Goal: Complete application form

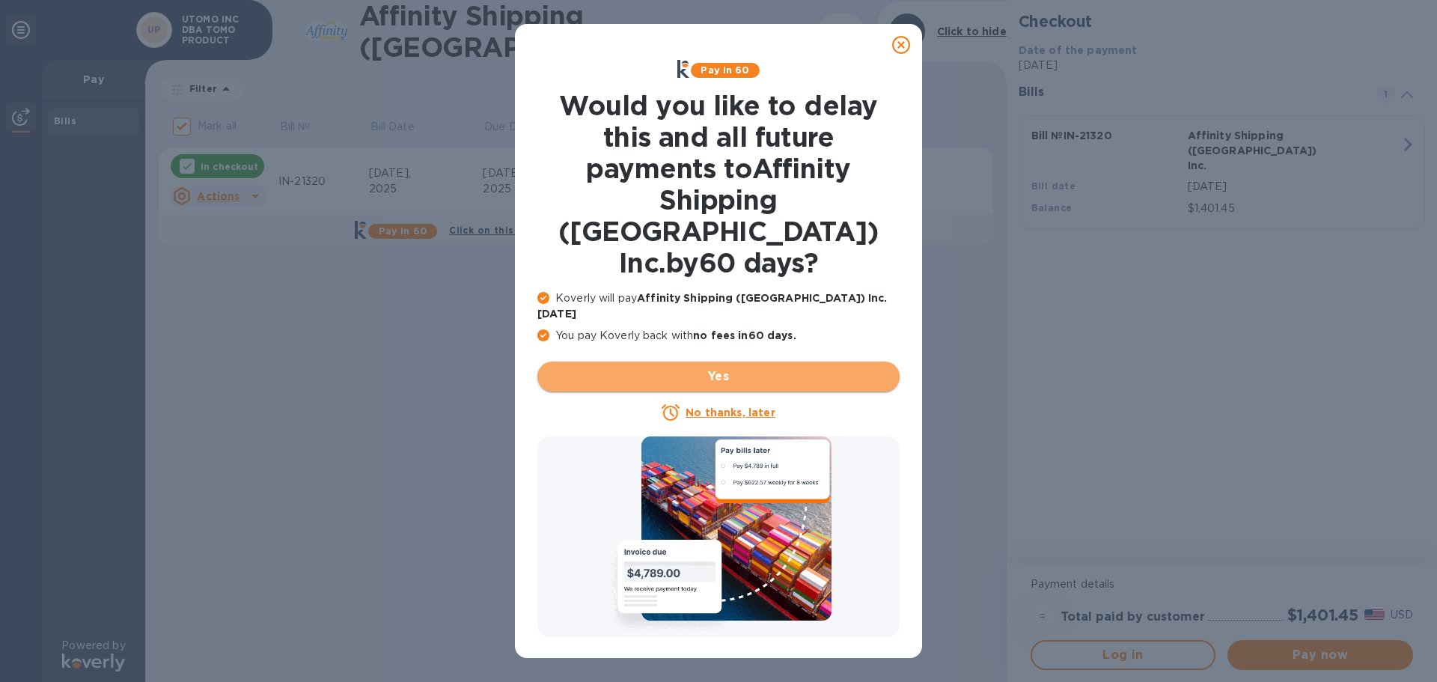
click at [756, 367] on span "Yes" at bounding box center [718, 376] width 338 height 18
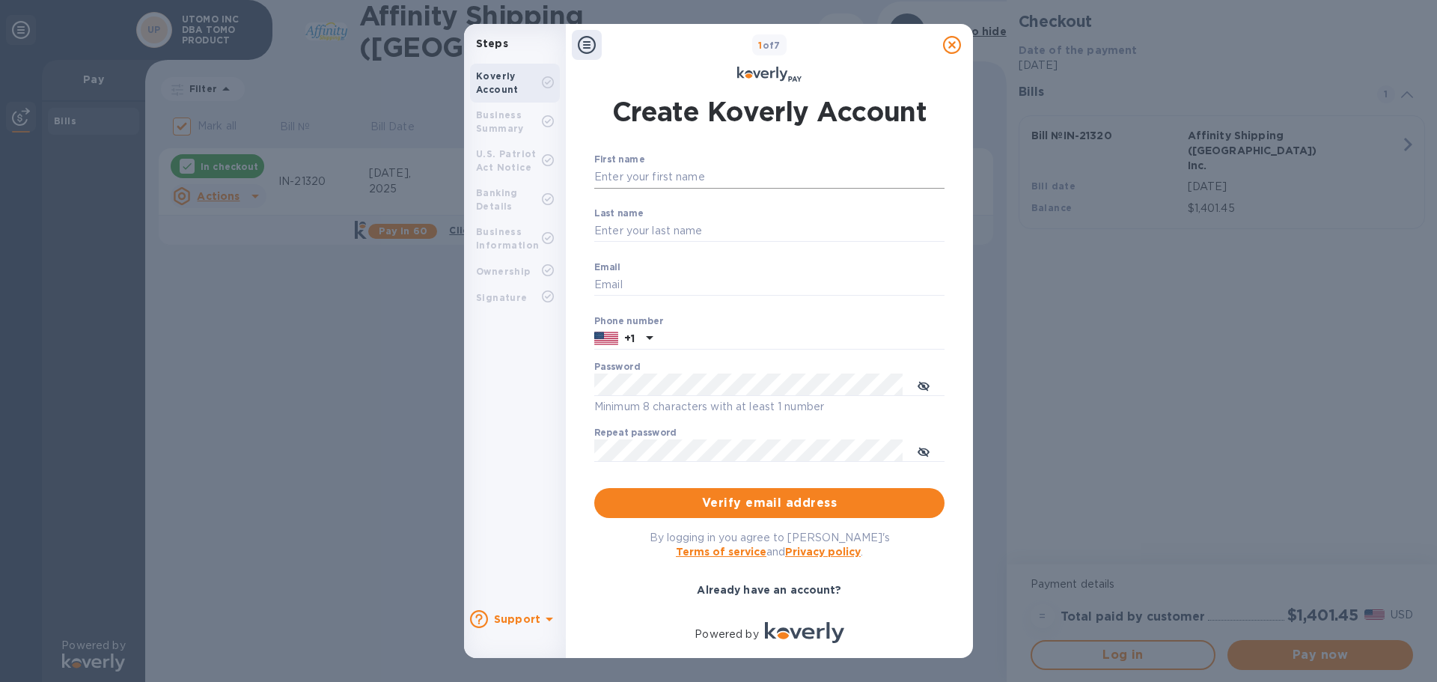
click at [806, 186] on input "First name" at bounding box center [769, 177] width 350 height 22
type input "[PERSON_NAME]"
type input "Utomo"
type input "[EMAIL_ADDRESS][DOMAIN_NAME]"
type input "3109897538"
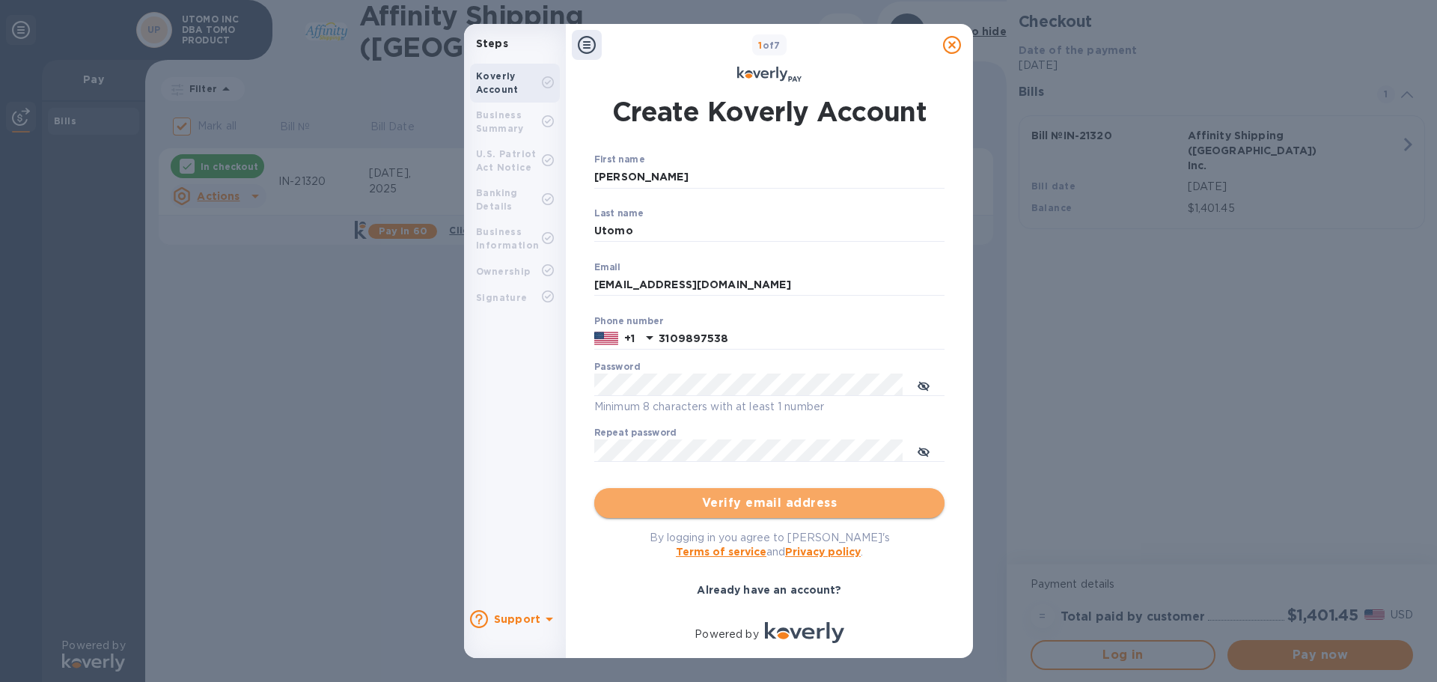
click at [794, 504] on span "Verify email address" at bounding box center [769, 503] width 326 height 18
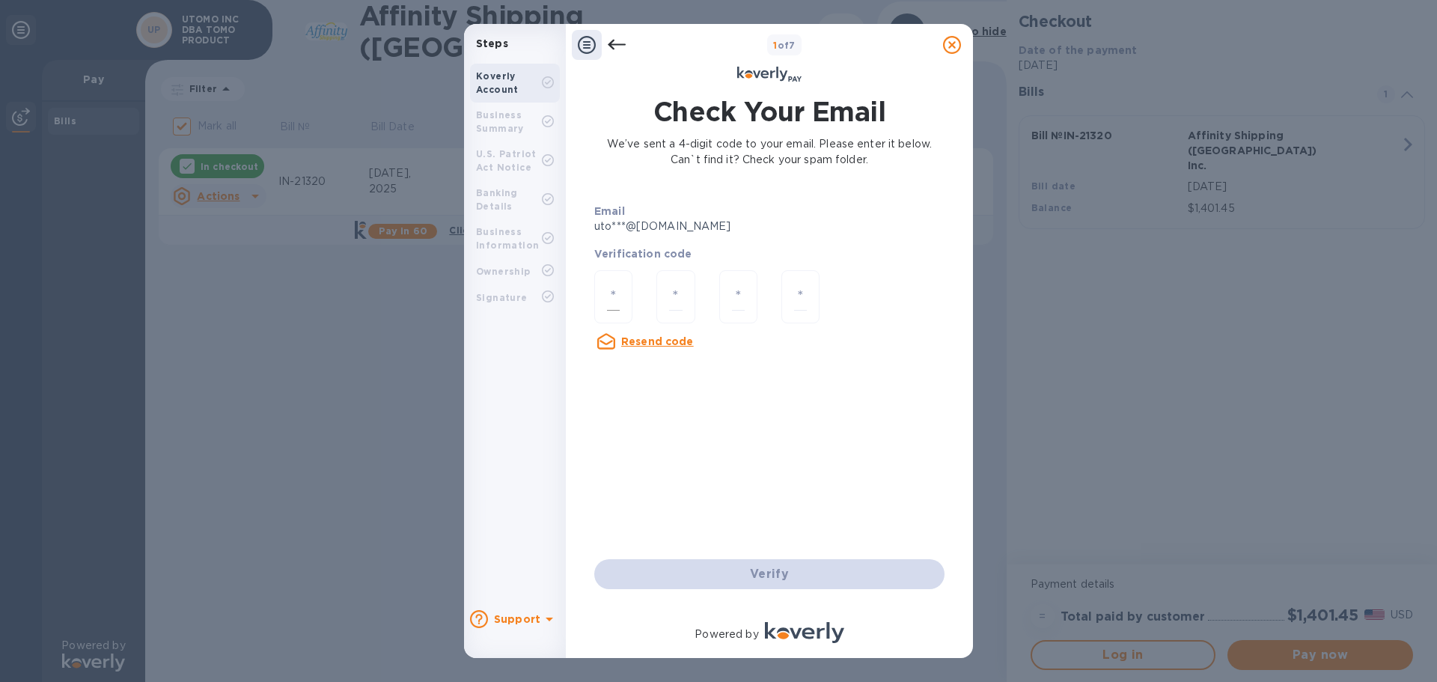
click at [616, 302] on input "number" at bounding box center [613, 297] width 13 height 28
type input "2"
type input "6"
type input "2"
type input "6"
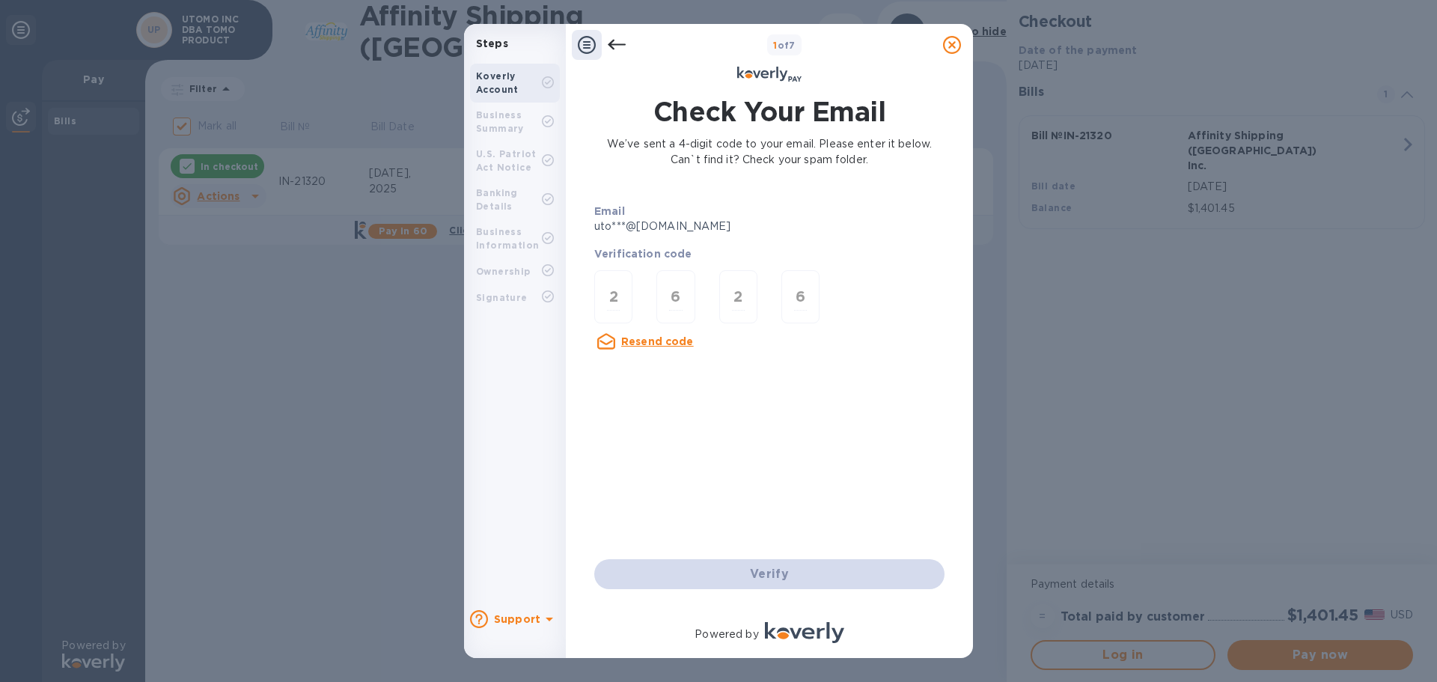
click at [799, 463] on div "Email uto***@[DOMAIN_NAME] Verification code 2 6 2 6 Resend code Verify" at bounding box center [769, 390] width 362 height 409
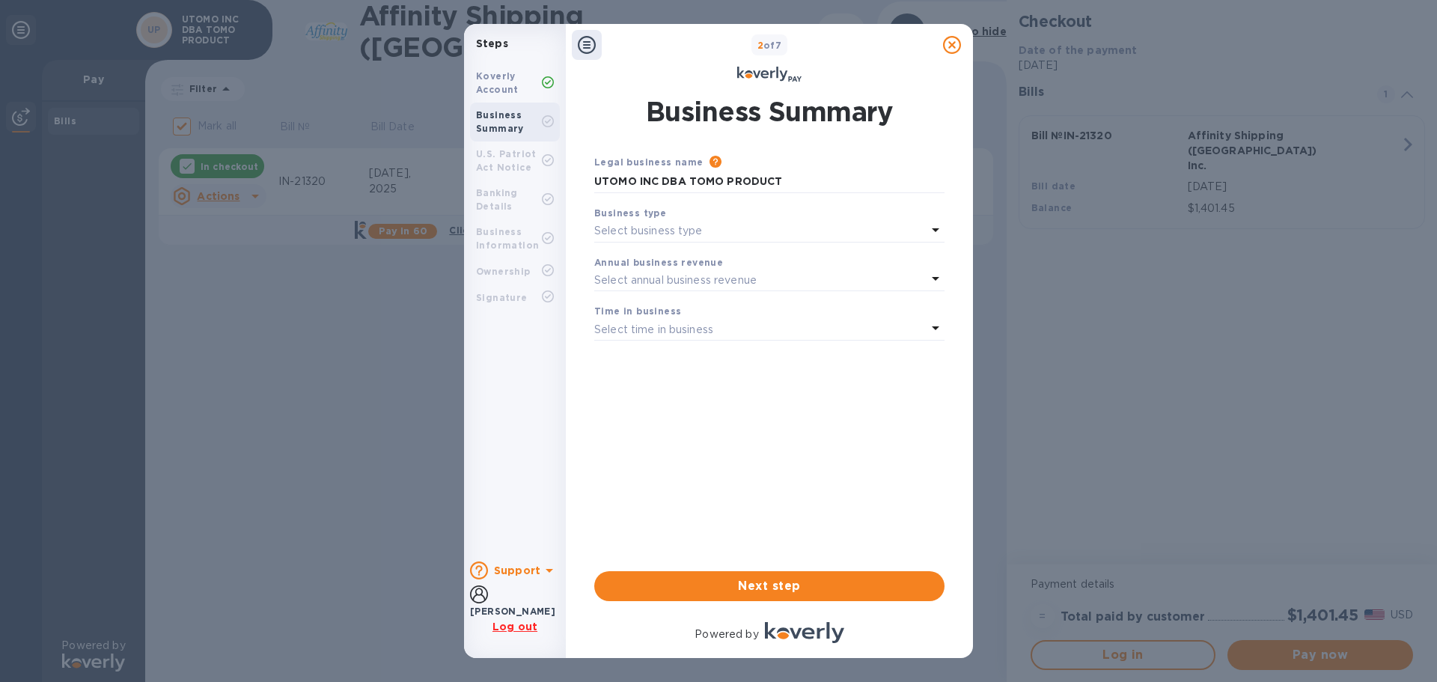
click at [928, 222] on icon at bounding box center [936, 230] width 18 height 18
click at [787, 330] on div "Corporations" at bounding box center [763, 321] width 320 height 22
click at [854, 284] on div "Select annual business revenue" at bounding box center [760, 279] width 332 height 21
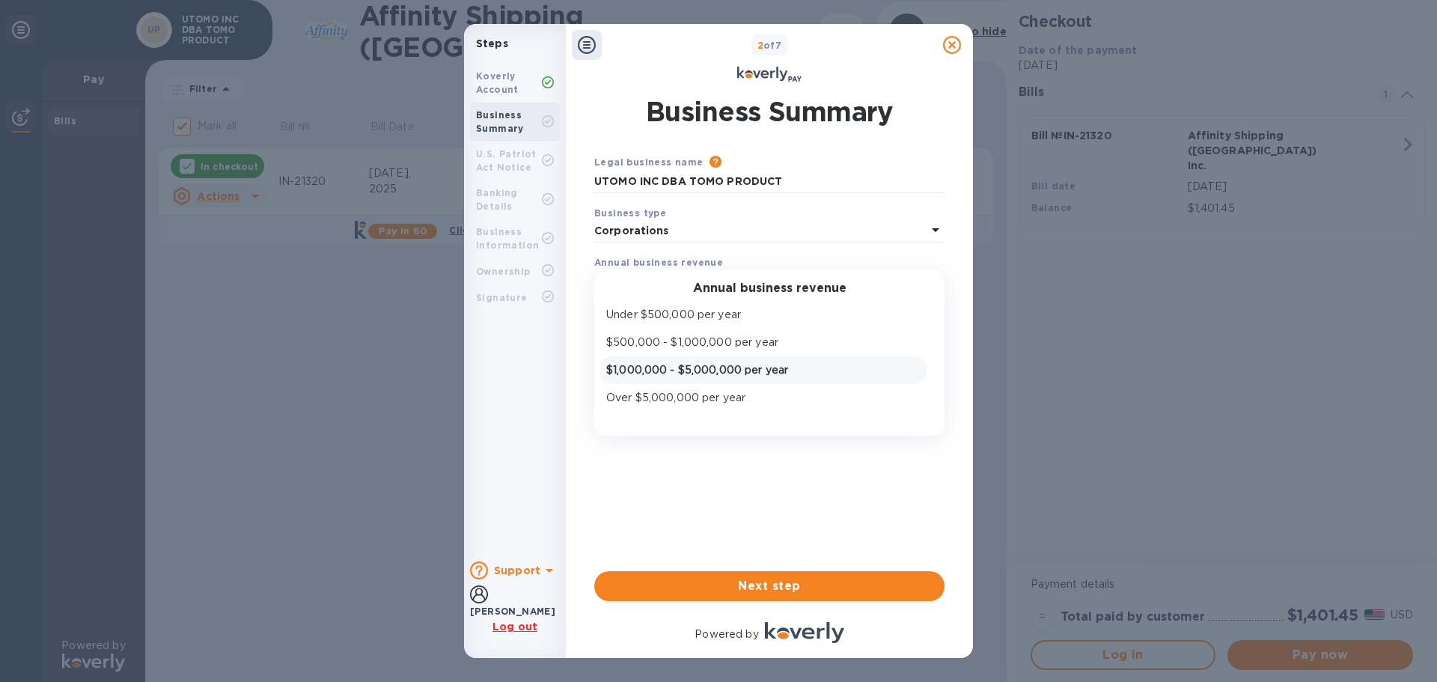
click at [847, 369] on p "$1,000,000 - $5,000,000 per year" at bounding box center [763, 370] width 314 height 16
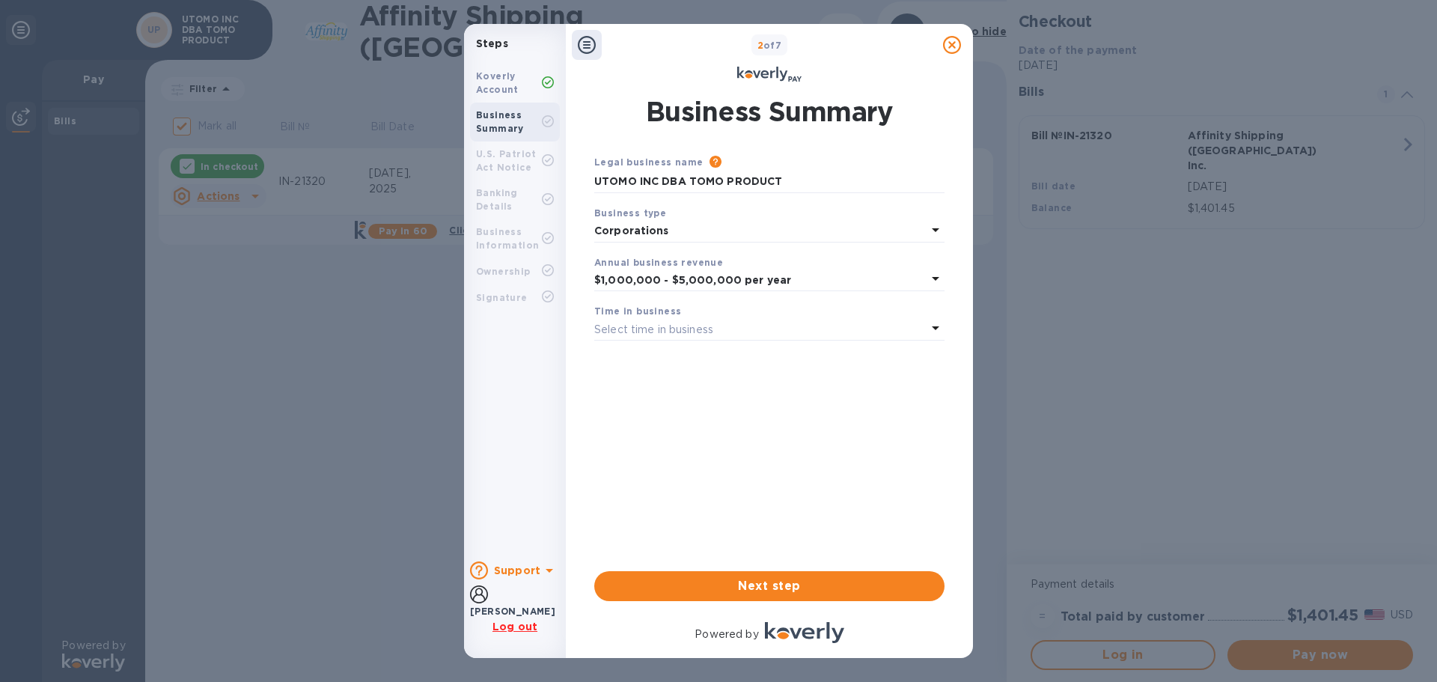
click at [826, 327] on div "Select time in business" at bounding box center [760, 329] width 332 height 21
click at [796, 451] on p "More than 5 years" at bounding box center [763, 447] width 314 height 16
click at [790, 591] on span "Next step" at bounding box center [769, 586] width 326 height 18
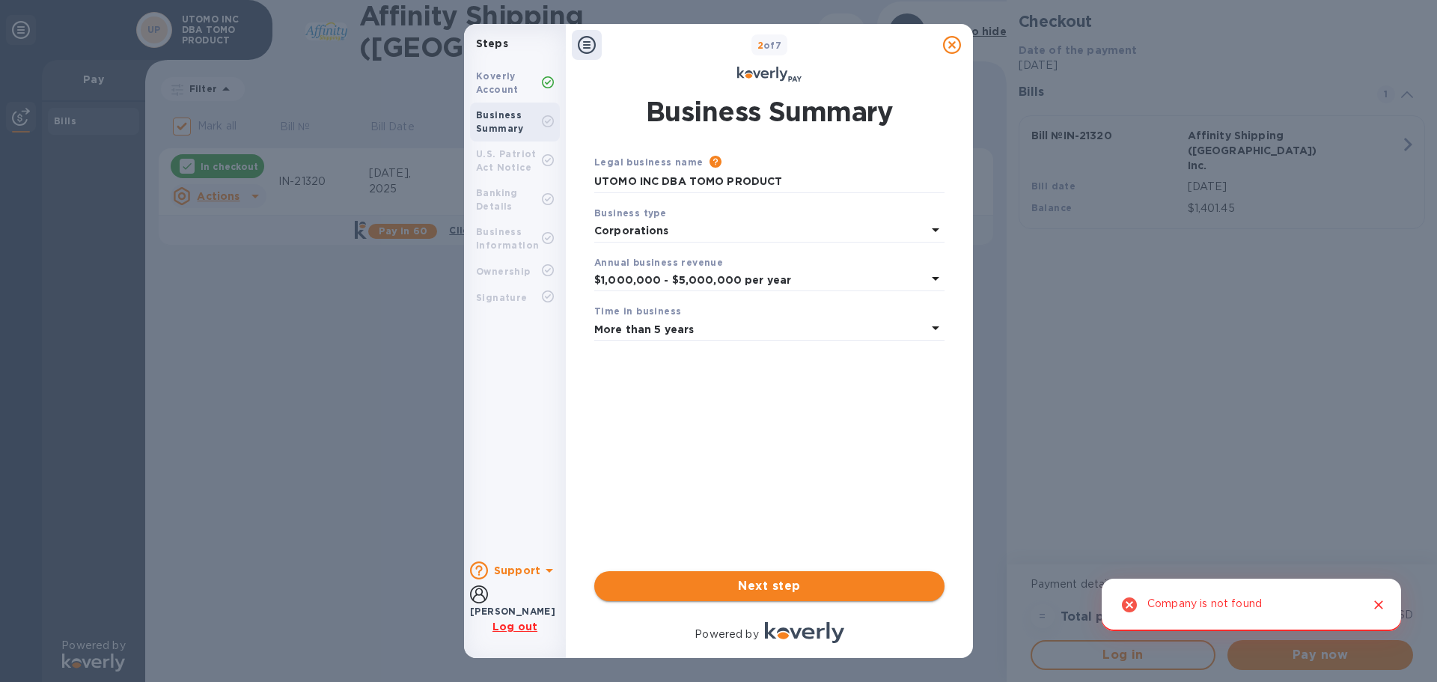
click at [775, 588] on span "Next step" at bounding box center [769, 586] width 326 height 18
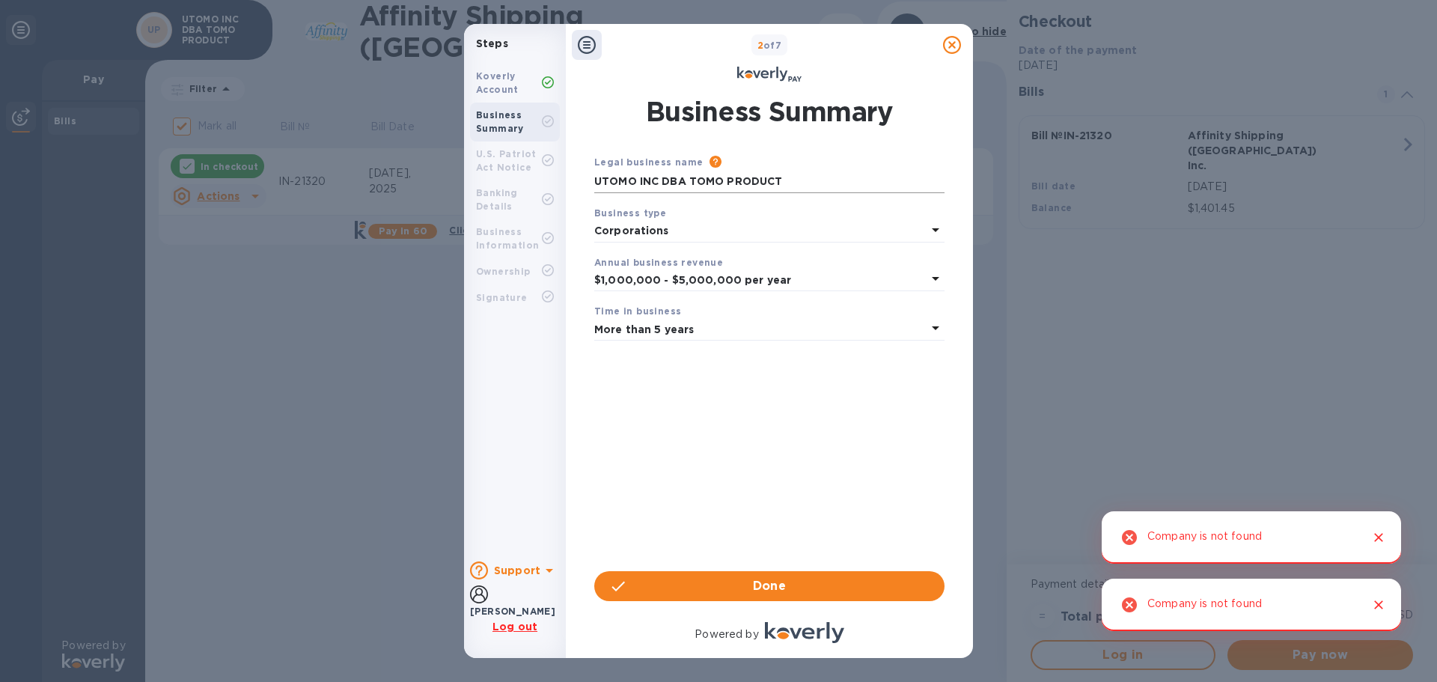
click at [783, 179] on input "UTOMO INC DBA TOMO PRODUCT" at bounding box center [769, 182] width 350 height 22
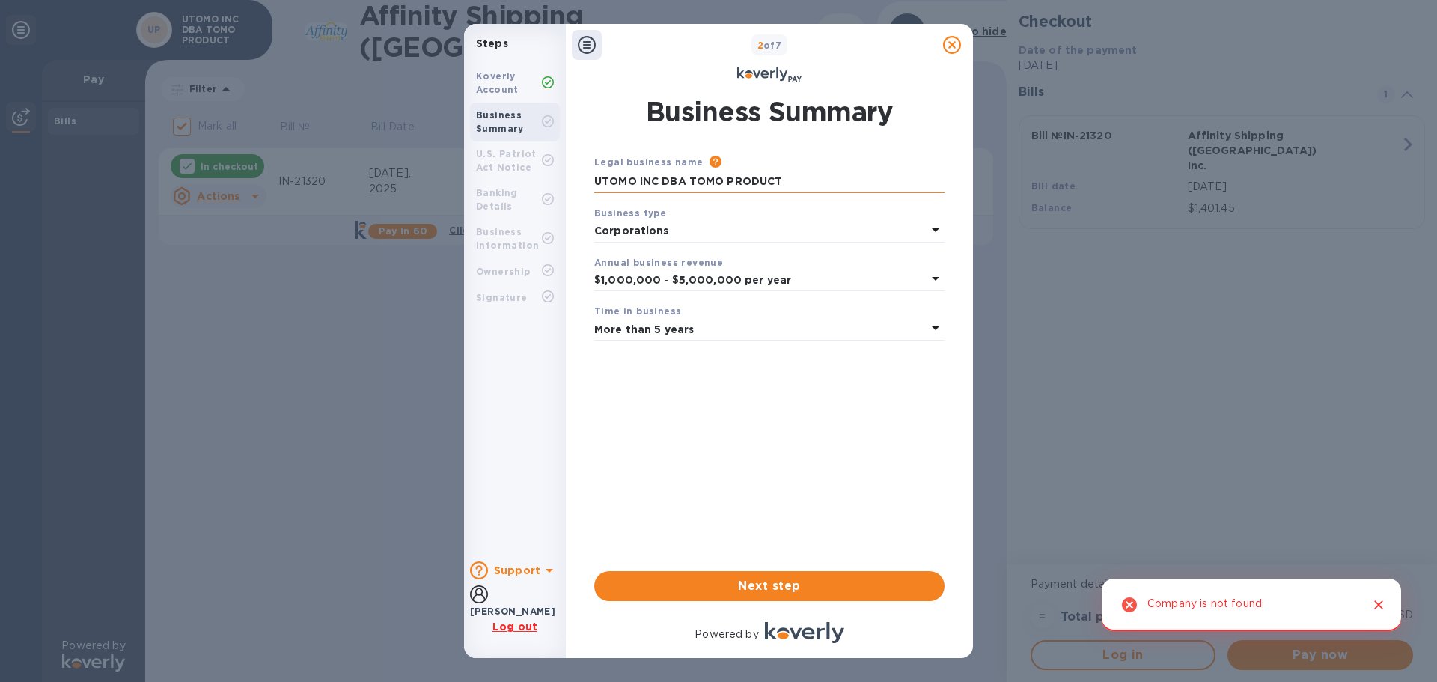
drag, startPoint x: 660, startPoint y: 186, endPoint x: 879, endPoint y: 183, distance: 218.6
click at [879, 183] on input "UTOMO INC DBA TOMO PRODUCT" at bounding box center [769, 182] width 350 height 22
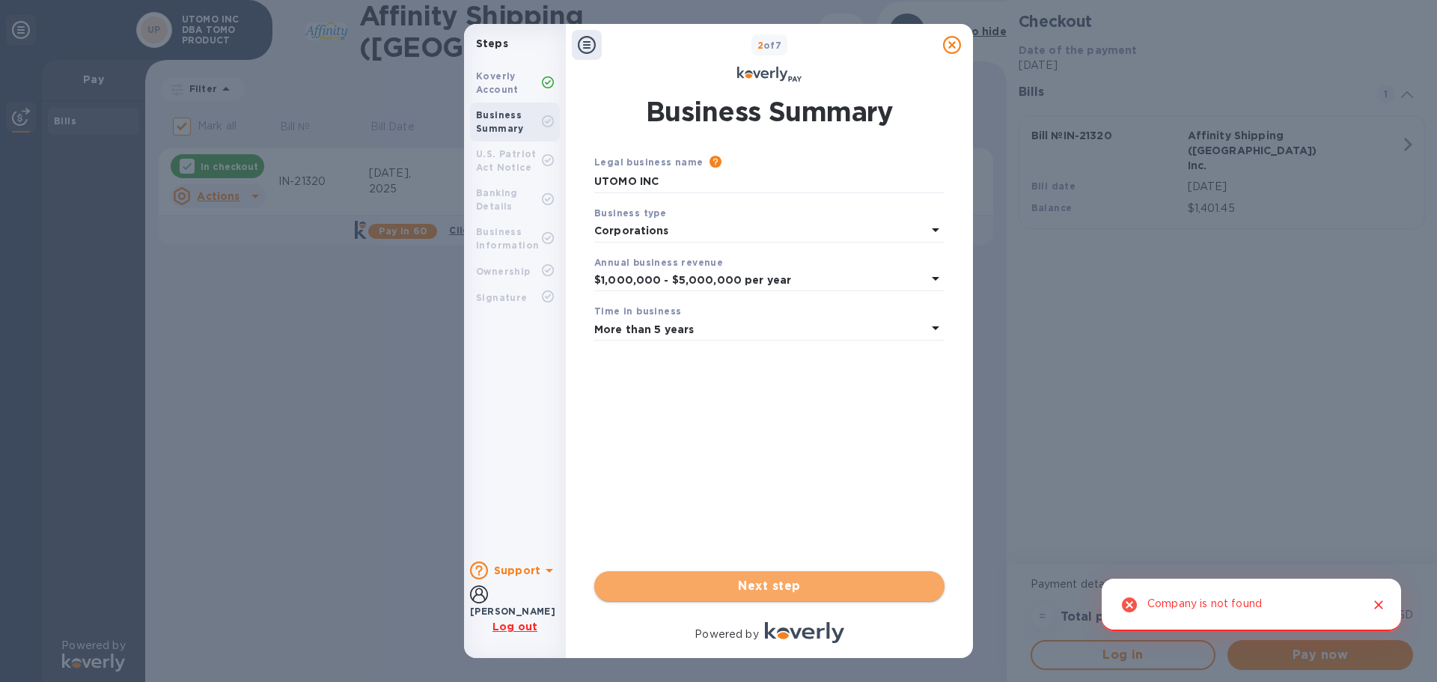
click at [822, 579] on span "Next step" at bounding box center [769, 586] width 326 height 18
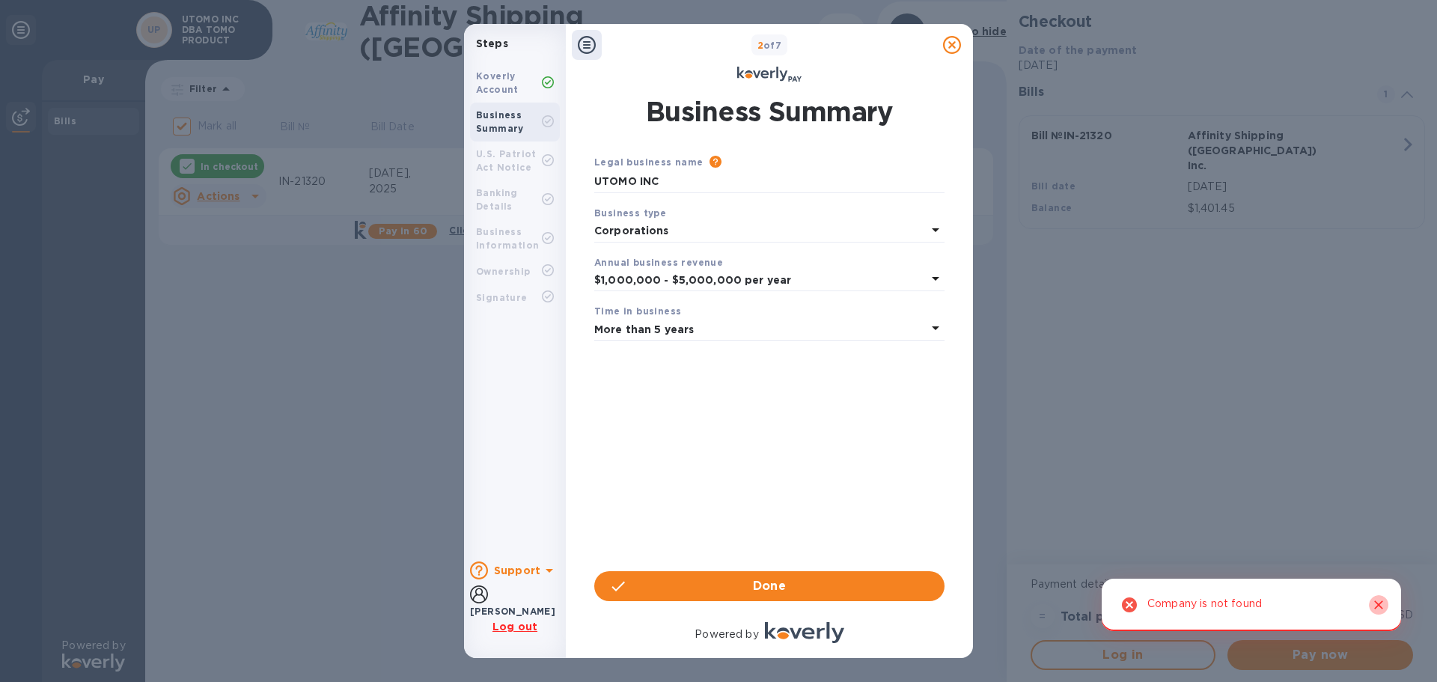
click at [1378, 603] on icon "Close" at bounding box center [1378, 604] width 9 height 9
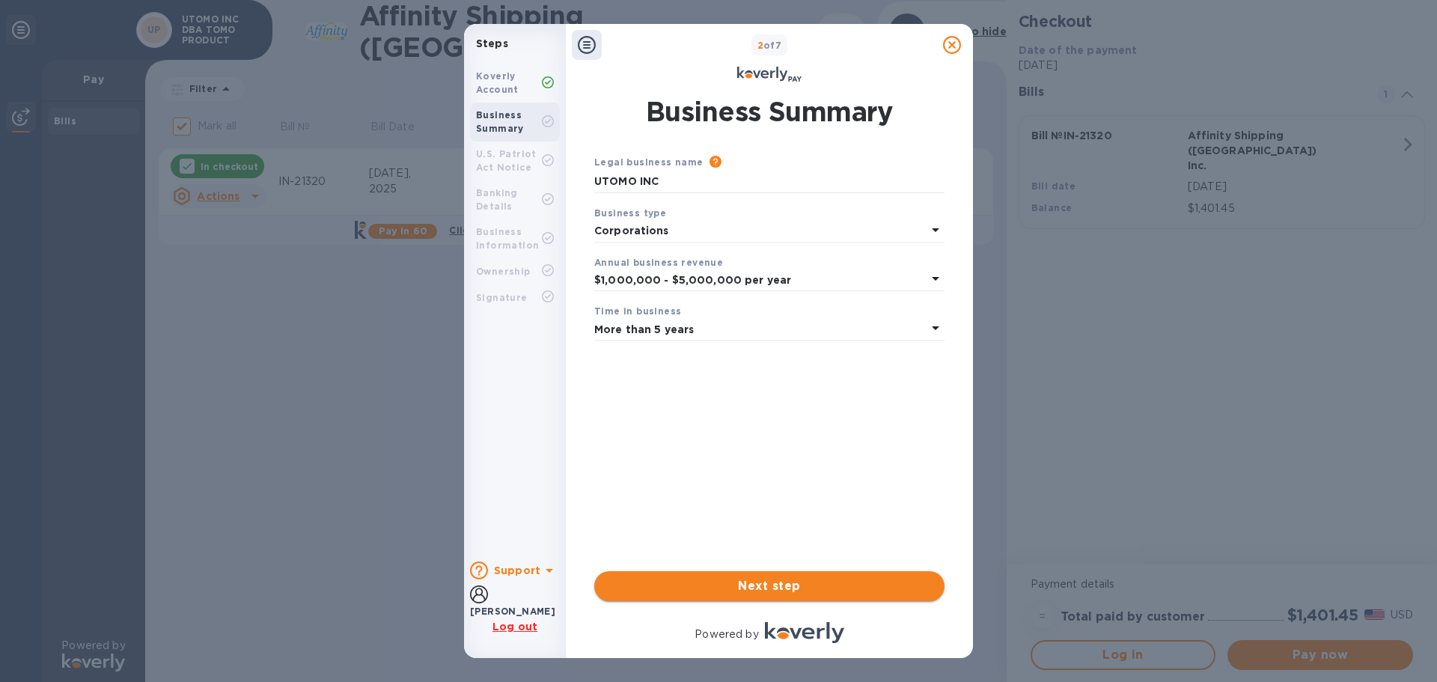
click at [744, 589] on span "Next step" at bounding box center [769, 586] width 326 height 18
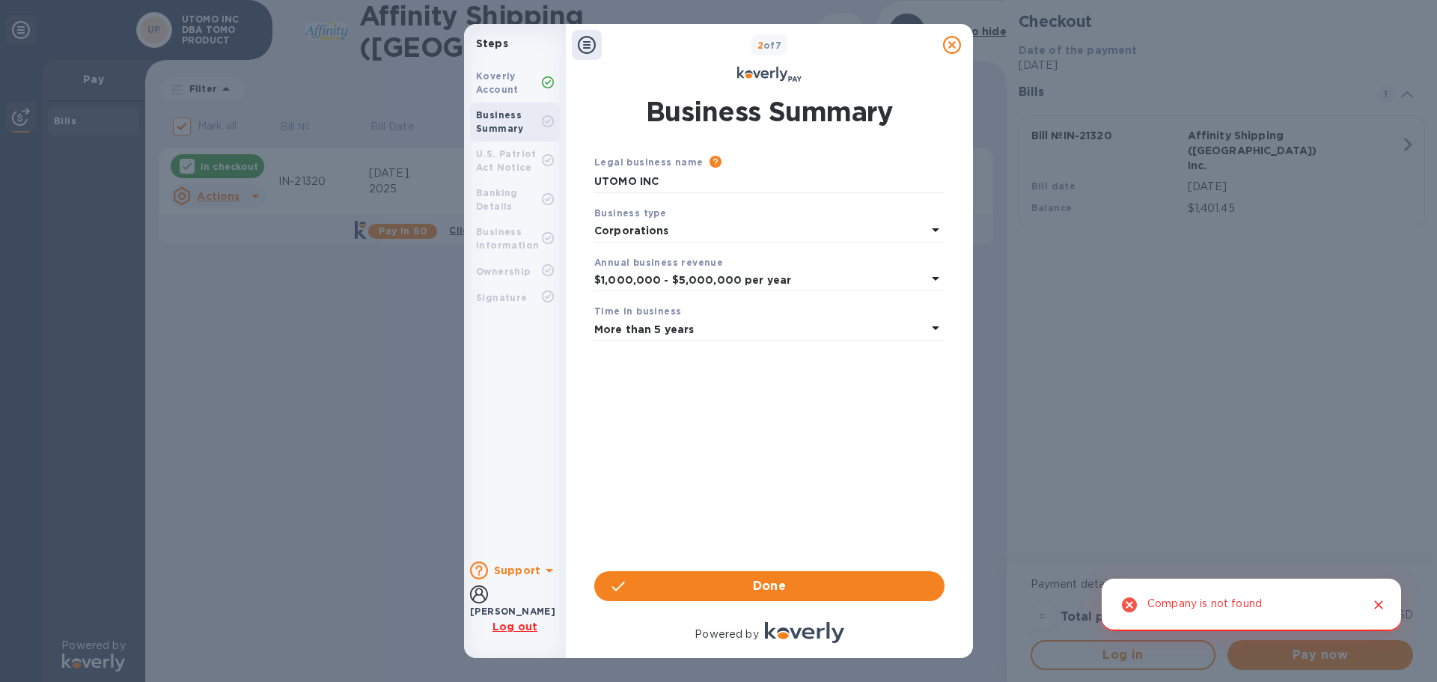
drag, startPoint x: 1221, startPoint y: 618, endPoint x: 1142, endPoint y: 546, distance: 107.0
click at [1221, 617] on div "Company is not found" at bounding box center [1204, 605] width 115 height 28
drag, startPoint x: 724, startPoint y: 178, endPoint x: 376, endPoint y: 195, distance: 348.4
click at [376, 195] on div "Steps Koverly Account Business Summary U.S. Patriot Act Notice Banking Details …" at bounding box center [718, 341] width 1437 height 682
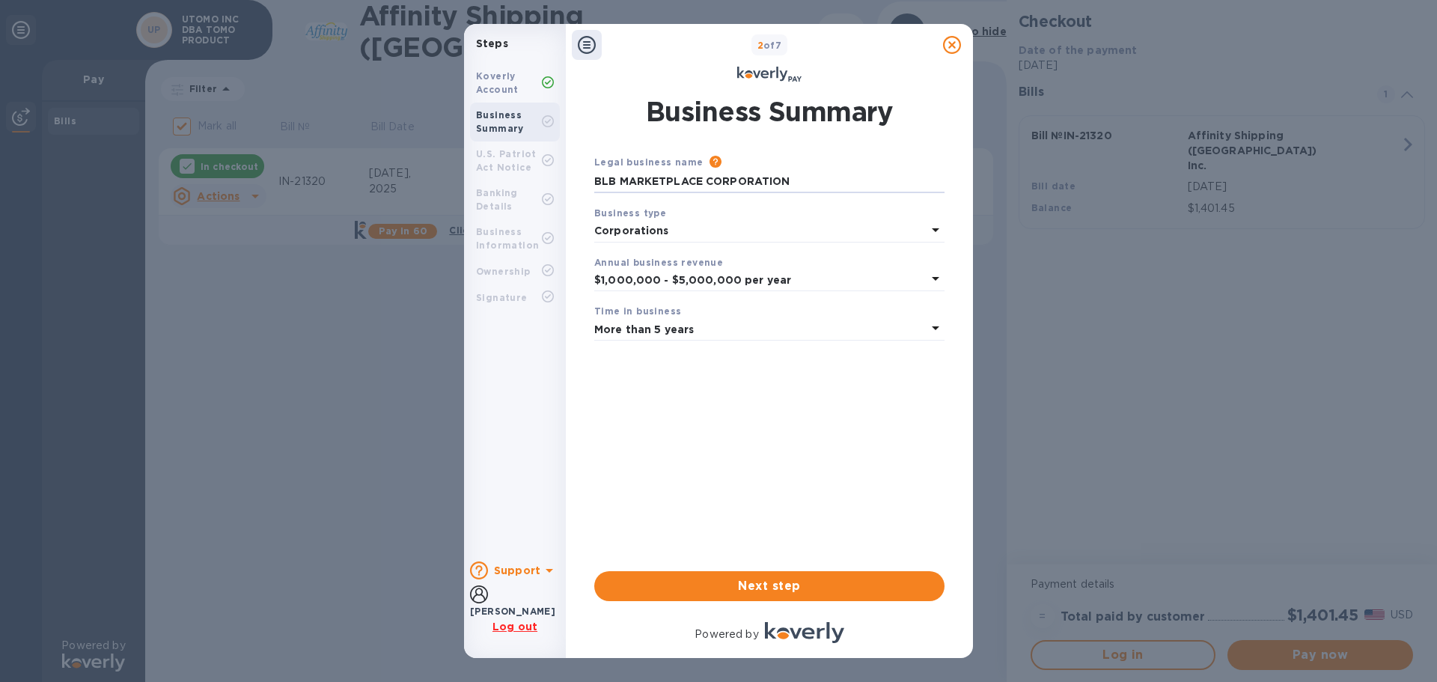
type input "BLB MARKETPLACE CORPORATION"
click at [912, 236] on p "Corporations" at bounding box center [760, 231] width 332 height 16
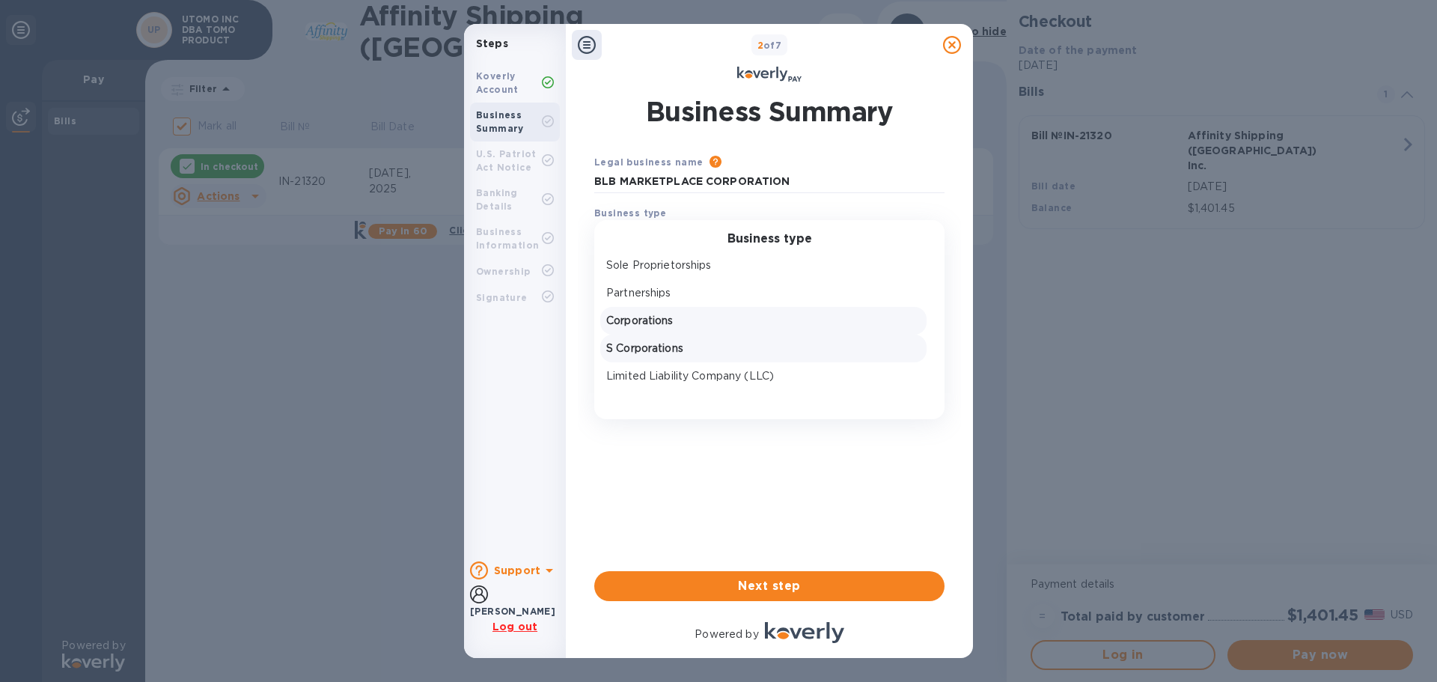
click at [826, 341] on p "S Corporations" at bounding box center [763, 349] width 314 height 16
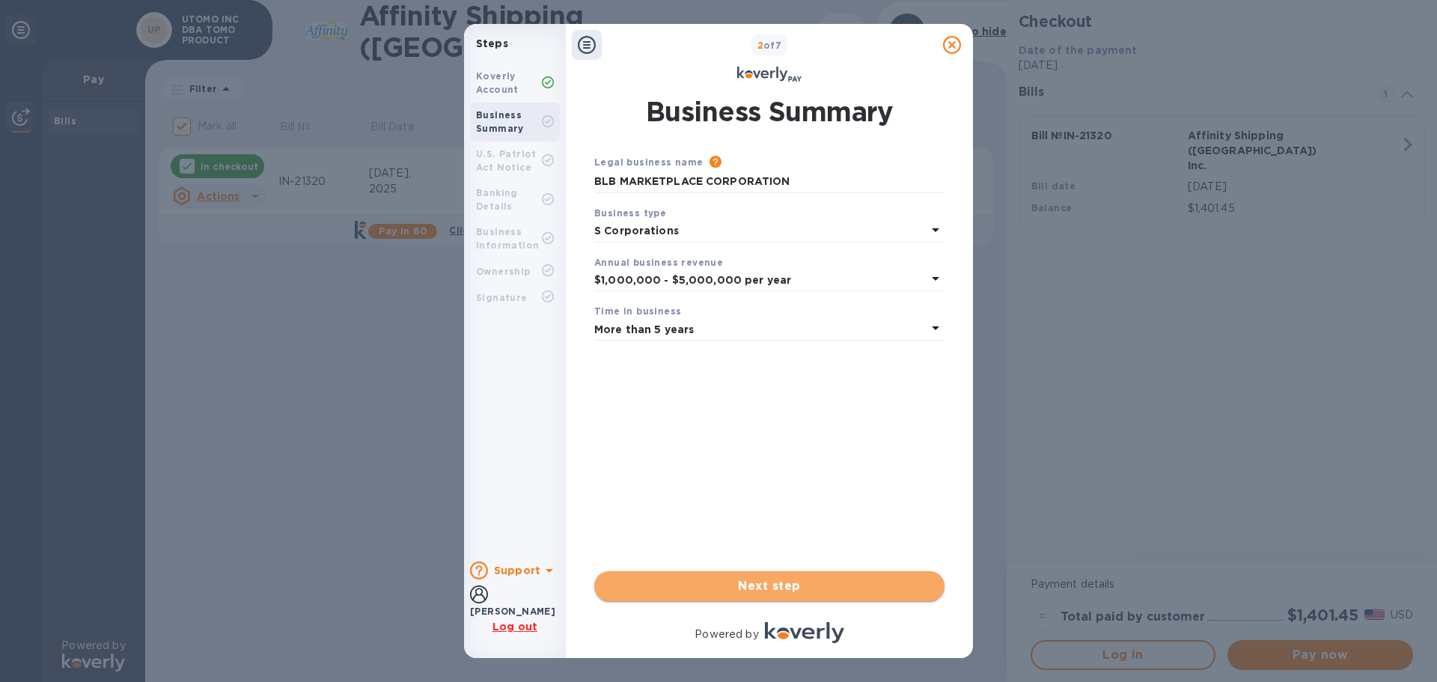
click at [757, 579] on span "Next step" at bounding box center [769, 586] width 326 height 18
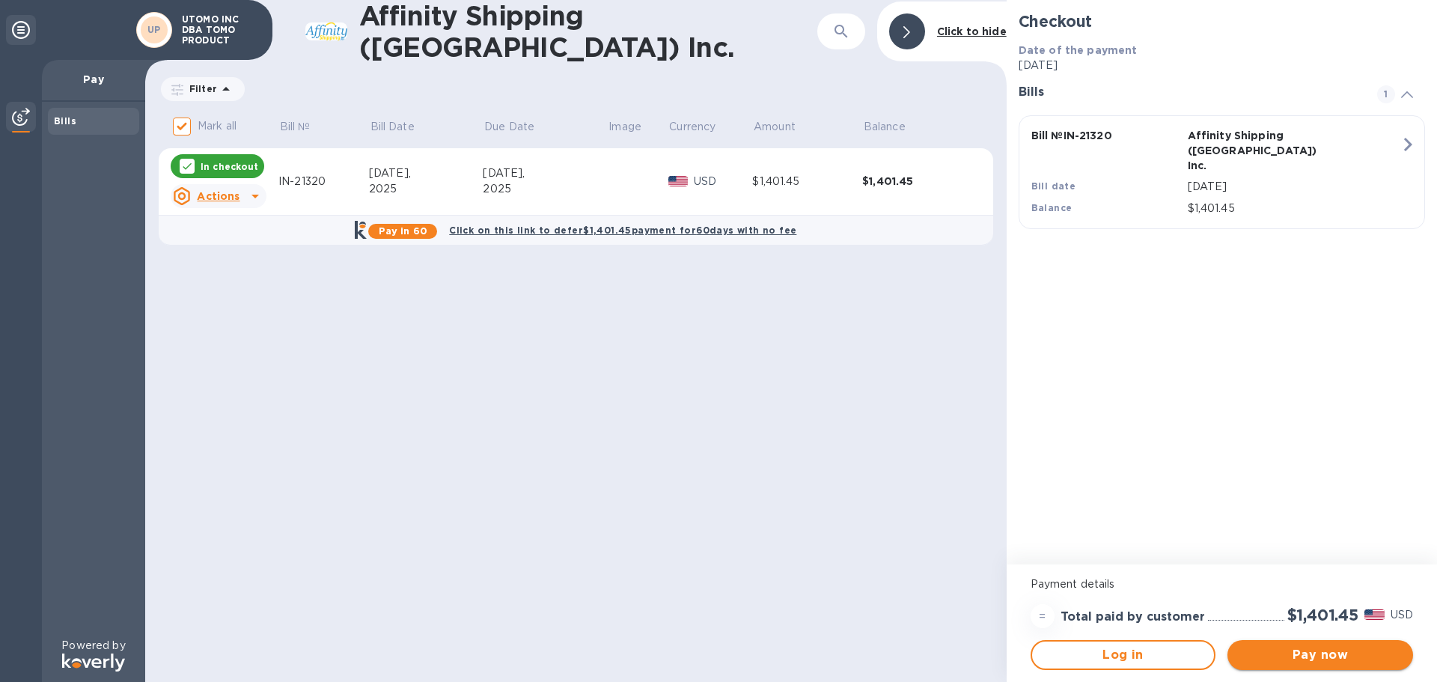
click at [1340, 660] on span "Pay now" at bounding box center [1320, 655] width 162 height 18
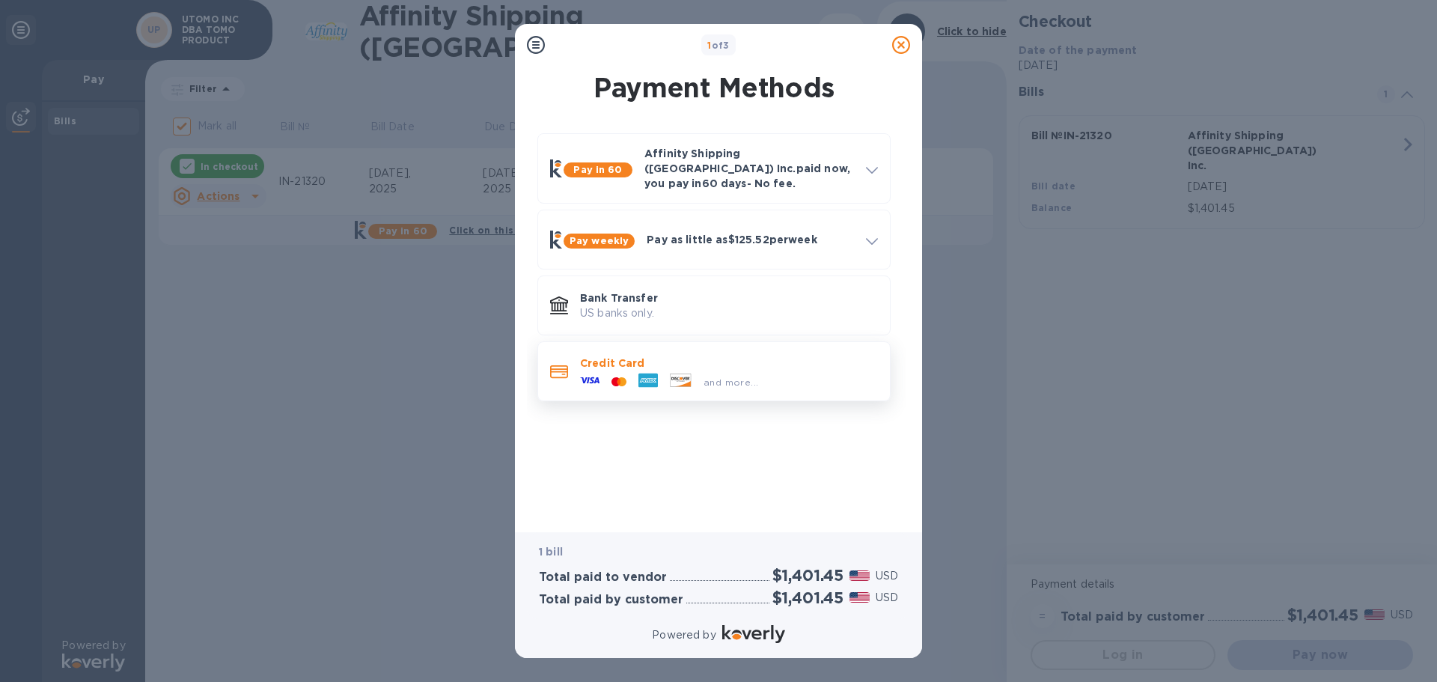
click at [754, 376] on span "and more..." at bounding box center [731, 381] width 55 height 11
